Goal: Transaction & Acquisition: Purchase product/service

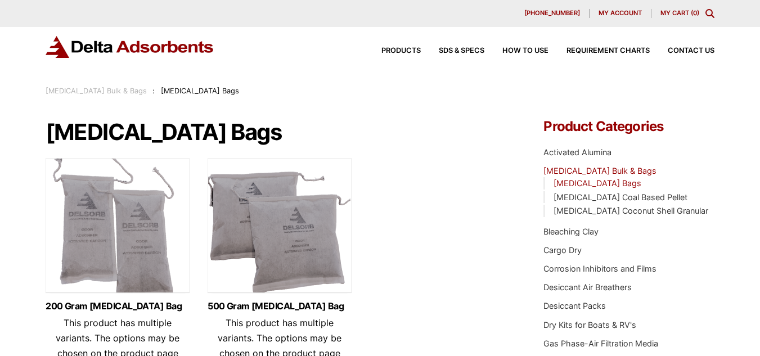
click at [376, 48] on div "Products" at bounding box center [391, 50] width 57 height 7
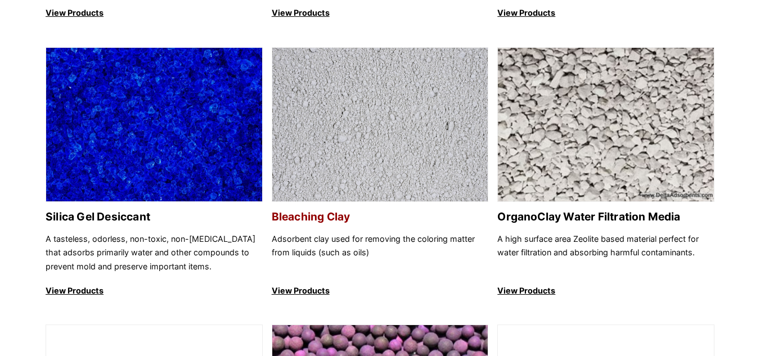
scroll to position [412, 0]
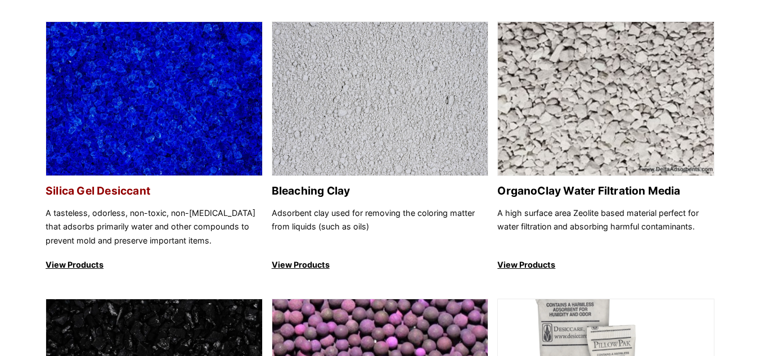
click at [189, 233] on p "A tasteless, odorless, non-toxic, non-corrosive substance that adsorbs primaril…" at bounding box center [154, 226] width 217 height 41
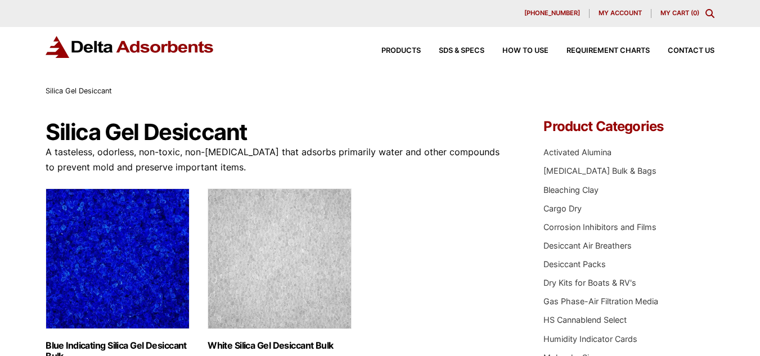
click at [158, 257] on img "Visit product category Blue Indicating Silica Gel Desiccant Bulk" at bounding box center [118, 258] width 144 height 141
